Goal: Download file/media

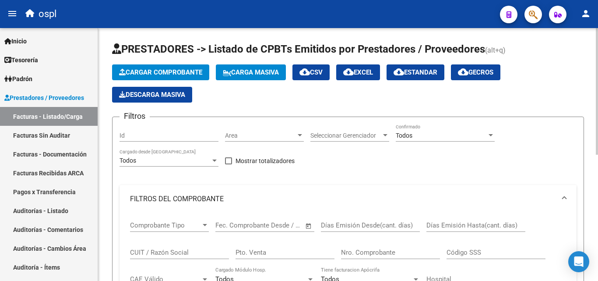
click at [428, 135] on div "Todos" at bounding box center [441, 135] width 91 height 7
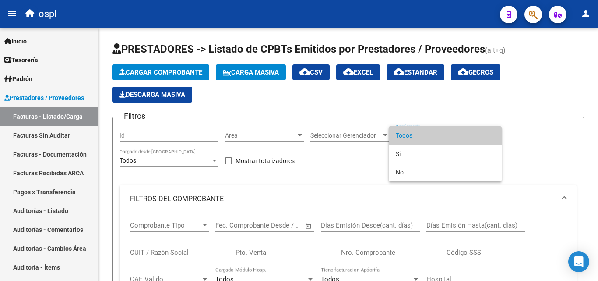
click at [417, 136] on span "Todos" at bounding box center [445, 135] width 99 height 18
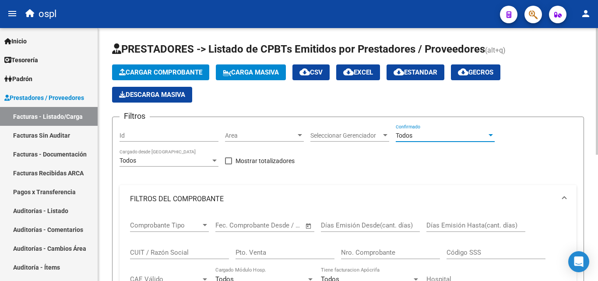
click at [396, 155] on div "Filtros Id Area Area Seleccionar Gerenciador Seleccionar Gerenciador Todos Conf…" at bounding box center [348, 262] width 457 height 277
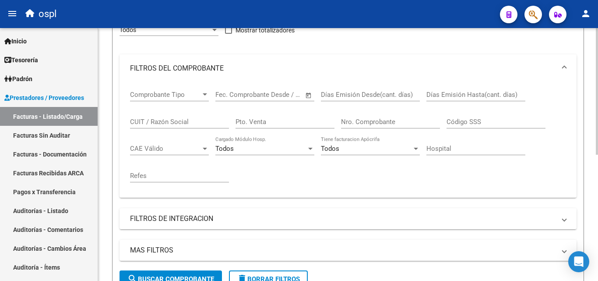
scroll to position [131, 0]
click at [381, 126] on div "Nro. Comprobante" at bounding box center [390, 118] width 99 height 19
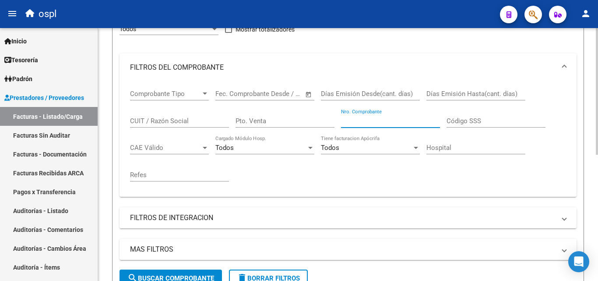
click at [379, 123] on input "Nro. Comprobante" at bounding box center [390, 121] width 99 height 8
click at [368, 172] on div "Comprobante Tipo Comprobante Tipo Fecha inicio – Fecha fin Fec. Comprobante Des…" at bounding box center [348, 135] width 436 height 108
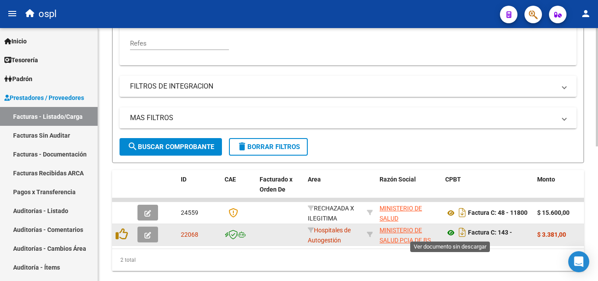
click at [448, 233] on icon at bounding box center [450, 232] width 11 height 11
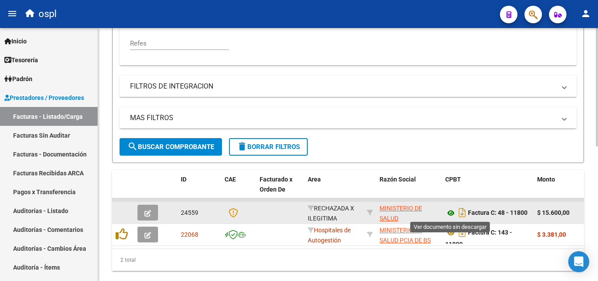
click at [451, 214] on icon at bounding box center [450, 213] width 11 height 11
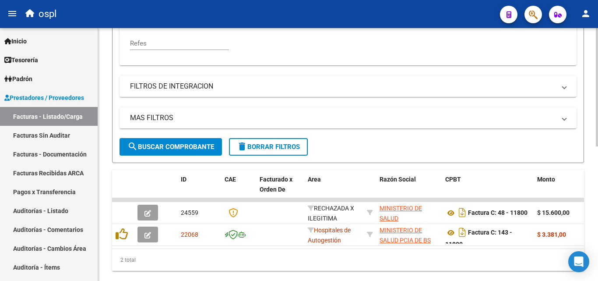
click at [415, 102] on div "Filtros Id Area Area Seleccionar Gerenciador Seleccionar Gerenciador Todos Conf…" at bounding box center [348, -1] width 457 height 277
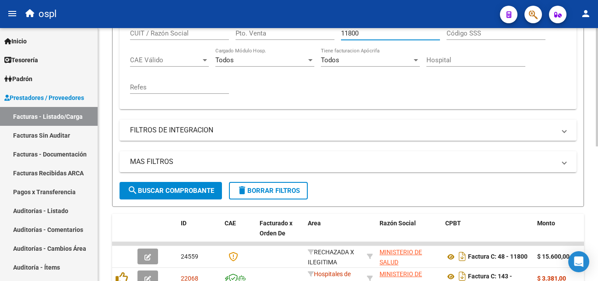
click at [375, 34] on input "11800" at bounding box center [390, 33] width 99 height 8
type input "1"
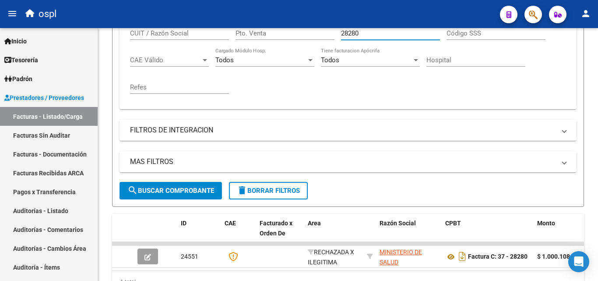
type input "28280"
click at [363, 86] on div "Comprobante Tipo Comprobante Tipo Fecha inicio – Fecha fin Fec. Comprobante Des…" at bounding box center [348, 48] width 436 height 108
